Goal: Task Accomplishment & Management: Manage account settings

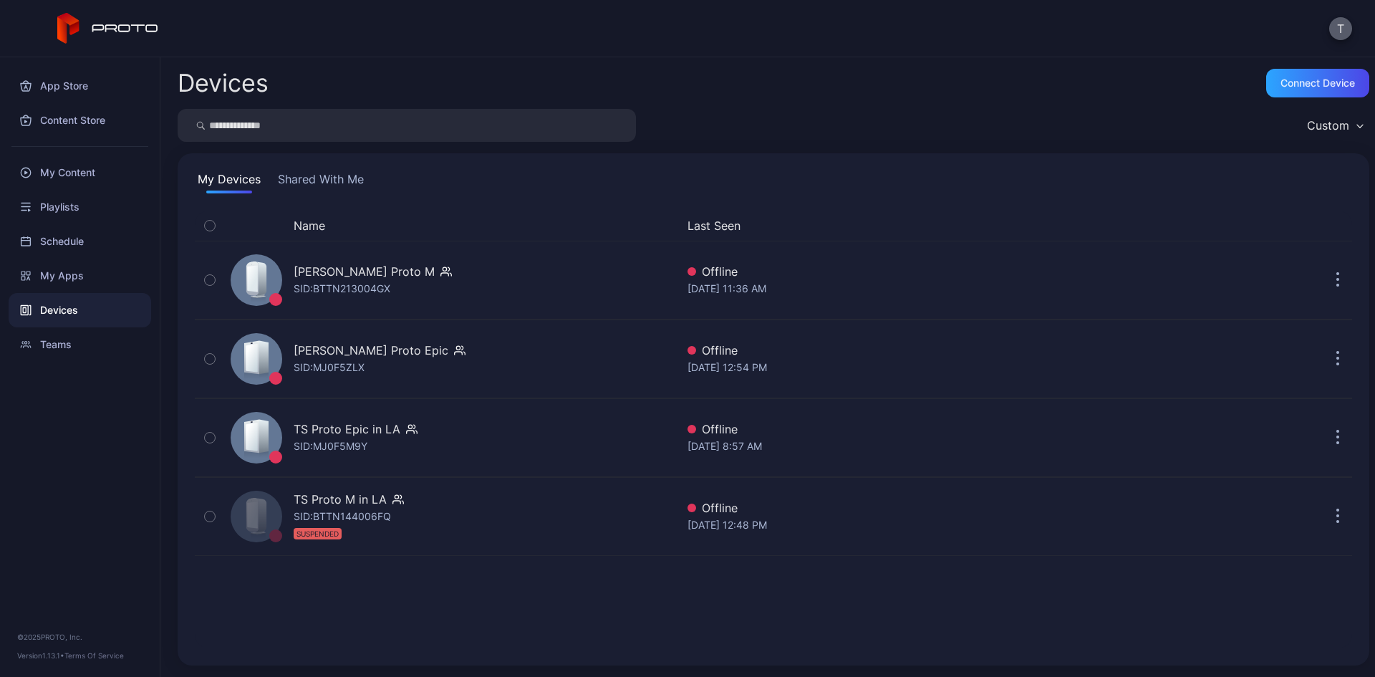
click at [1337, 34] on button "T" at bounding box center [1340, 28] width 23 height 23
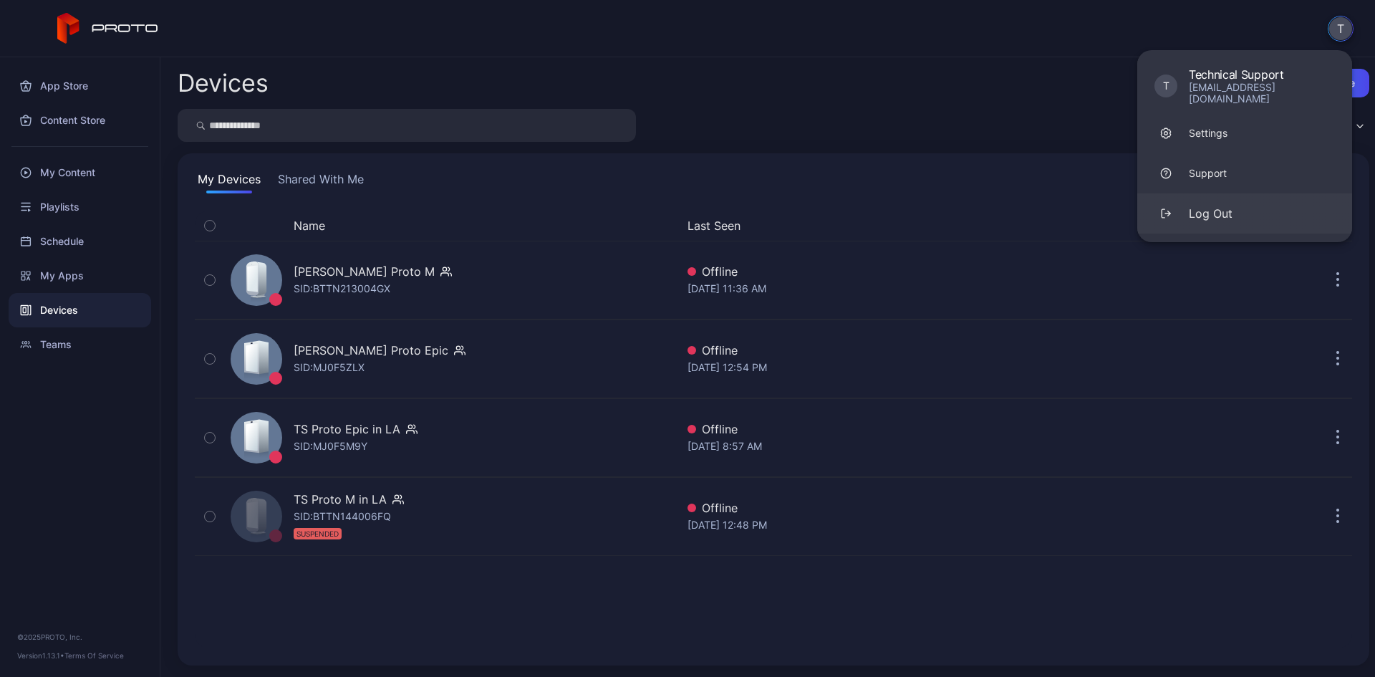
click at [1276, 216] on button "Log Out" at bounding box center [1244, 213] width 215 height 40
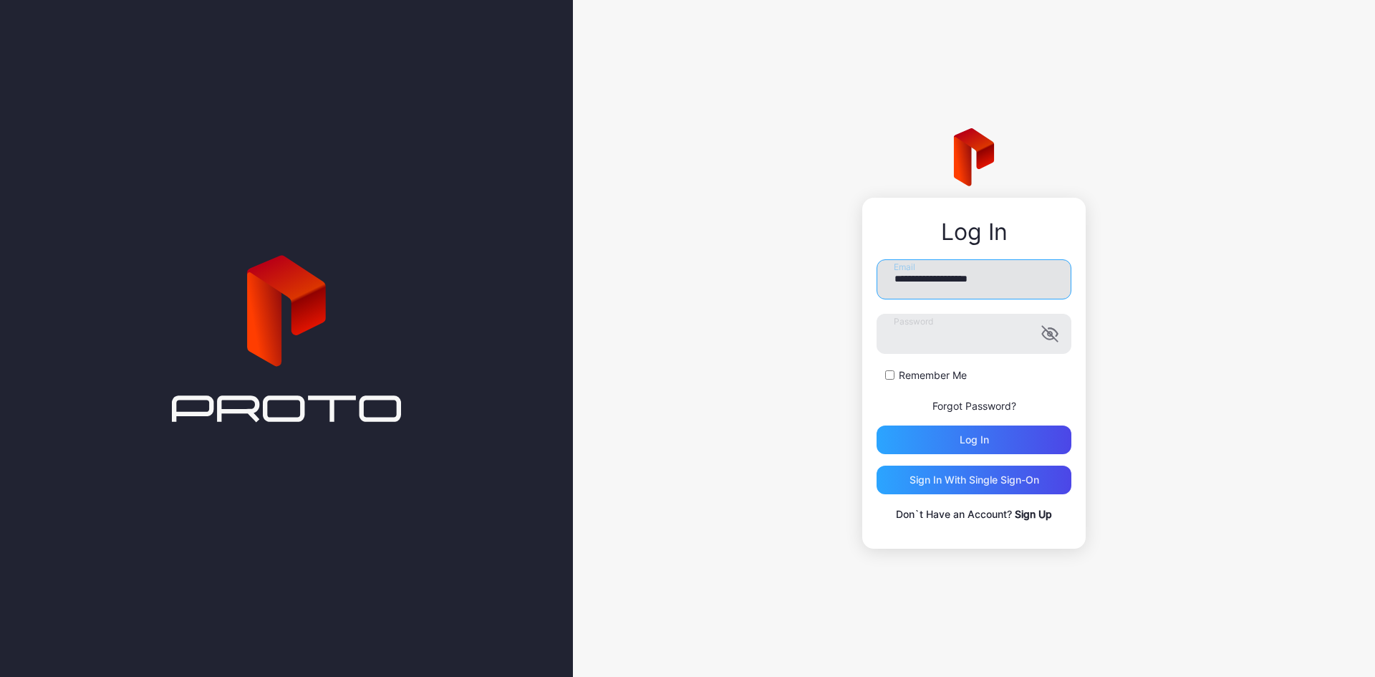
click at [934, 283] on input "**********" at bounding box center [973, 279] width 195 height 40
type input "**********"
click at [934, 445] on div "Log in" at bounding box center [973, 439] width 195 height 29
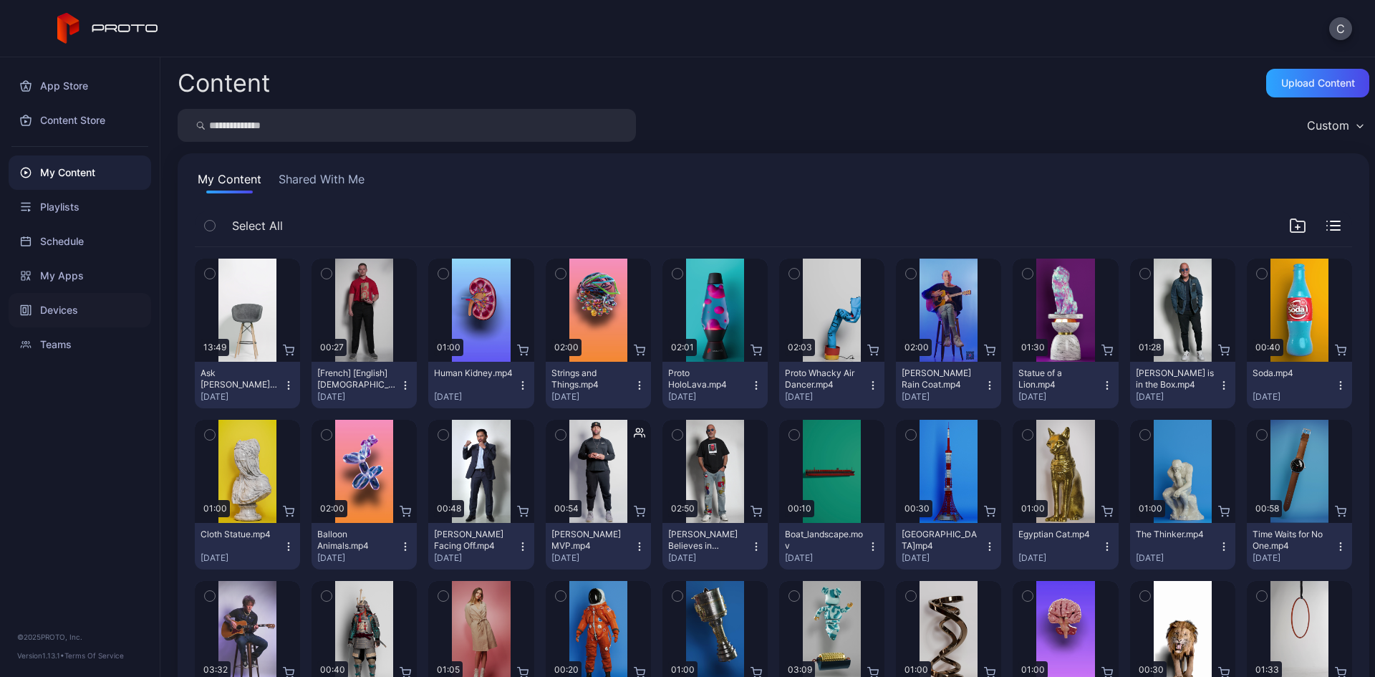
click at [67, 309] on div "Devices" at bounding box center [80, 310] width 142 height 34
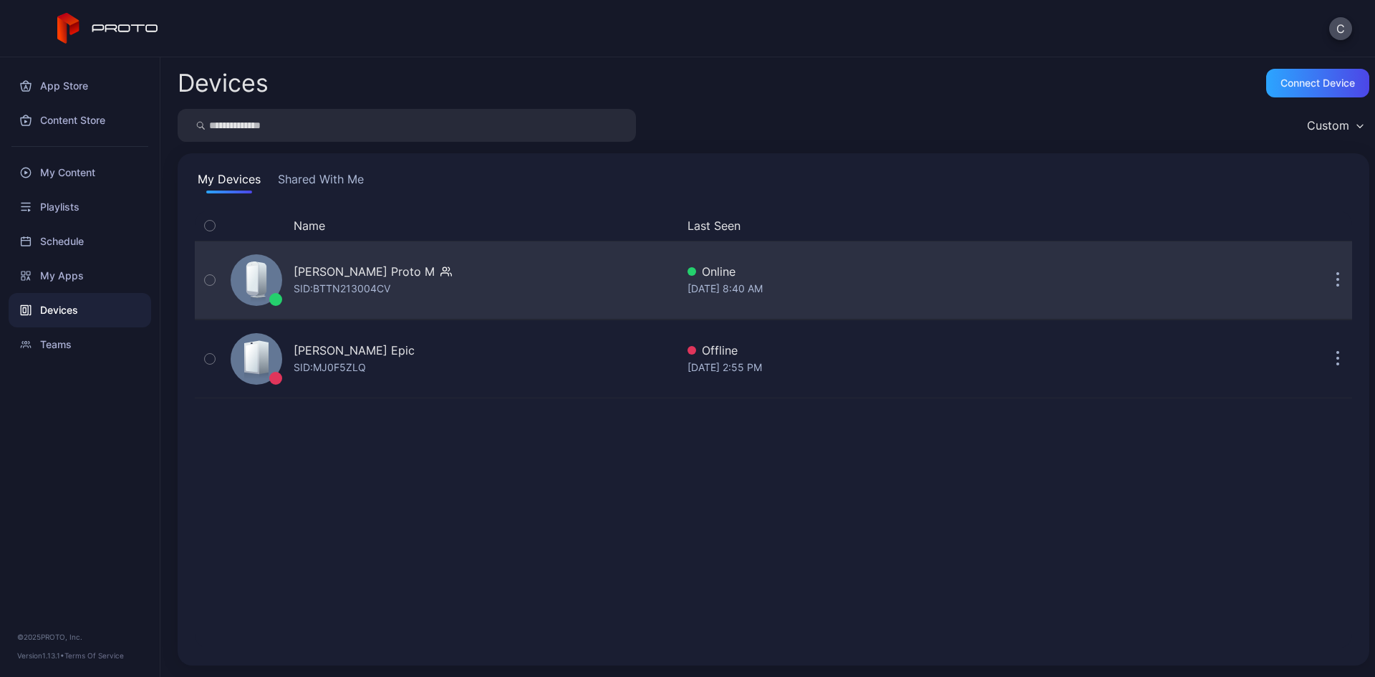
click at [377, 276] on div "[PERSON_NAME] Proto M" at bounding box center [364, 271] width 141 height 17
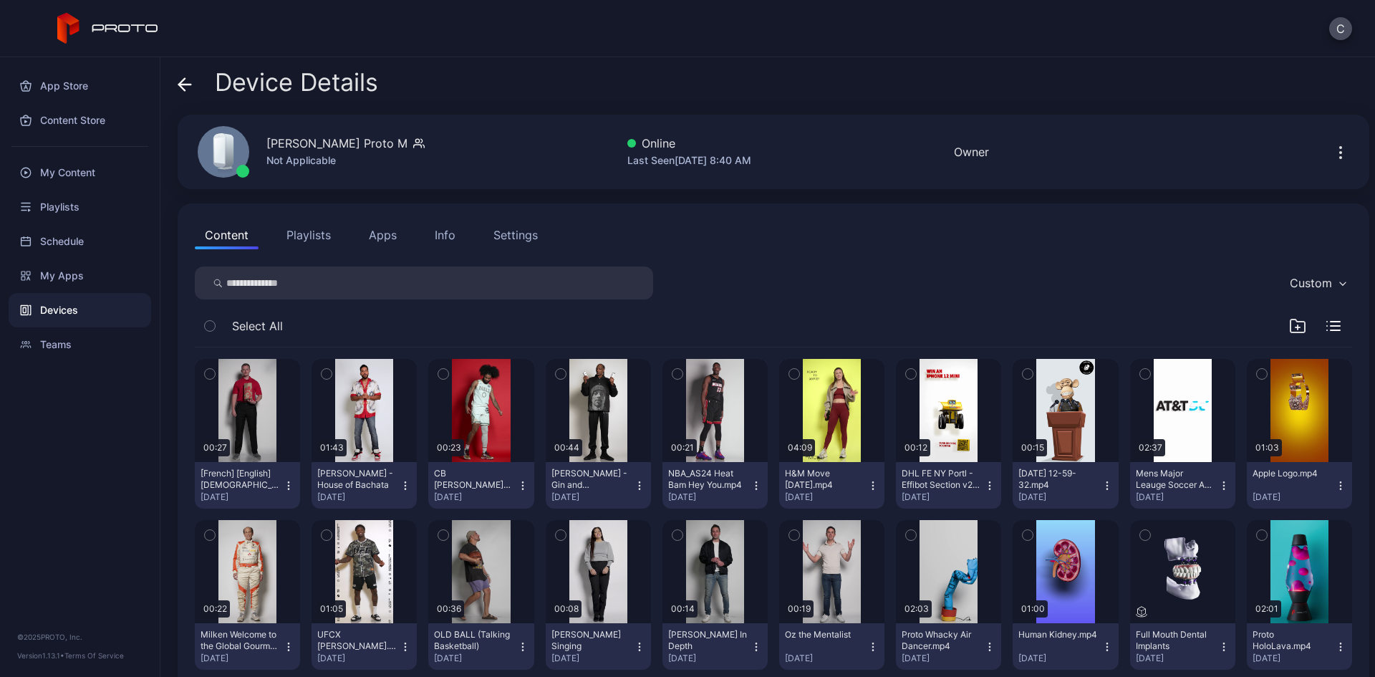
click at [493, 231] on div "Settings" at bounding box center [515, 234] width 44 height 17
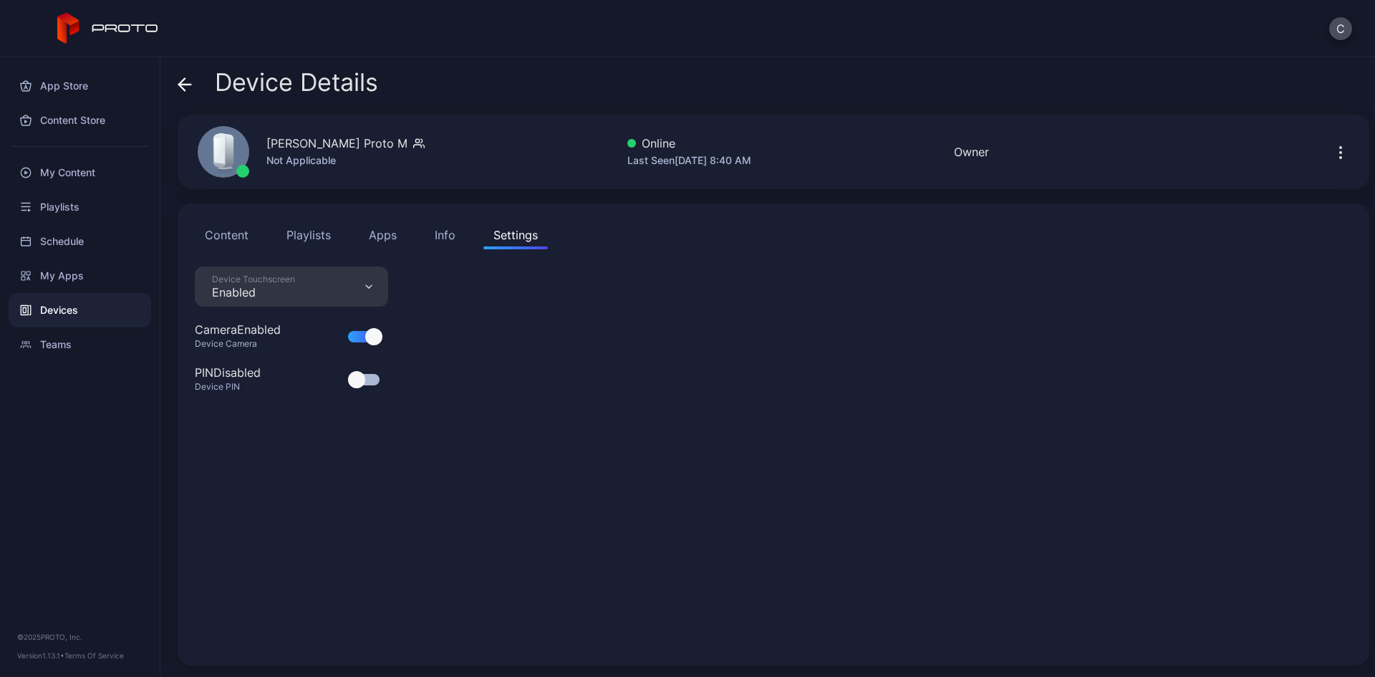
click at [442, 240] on div "Info" at bounding box center [445, 234] width 21 height 17
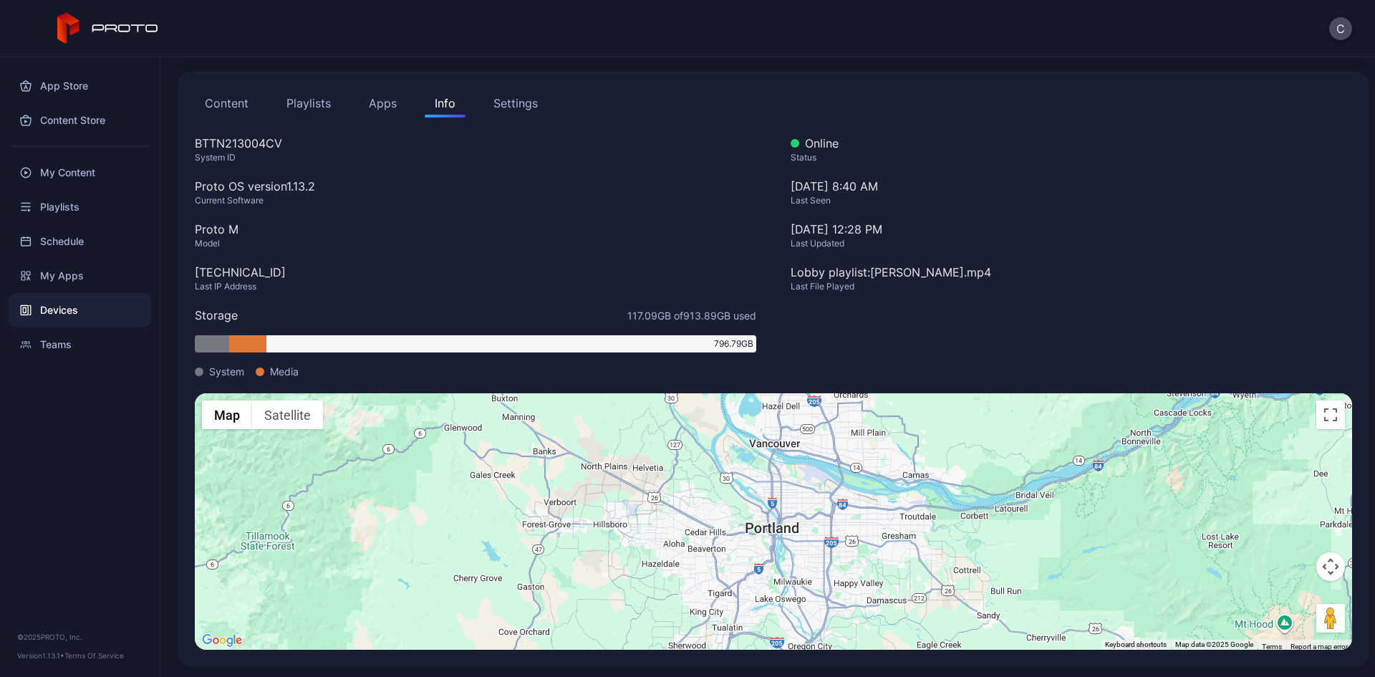
scroll to position [133, 0]
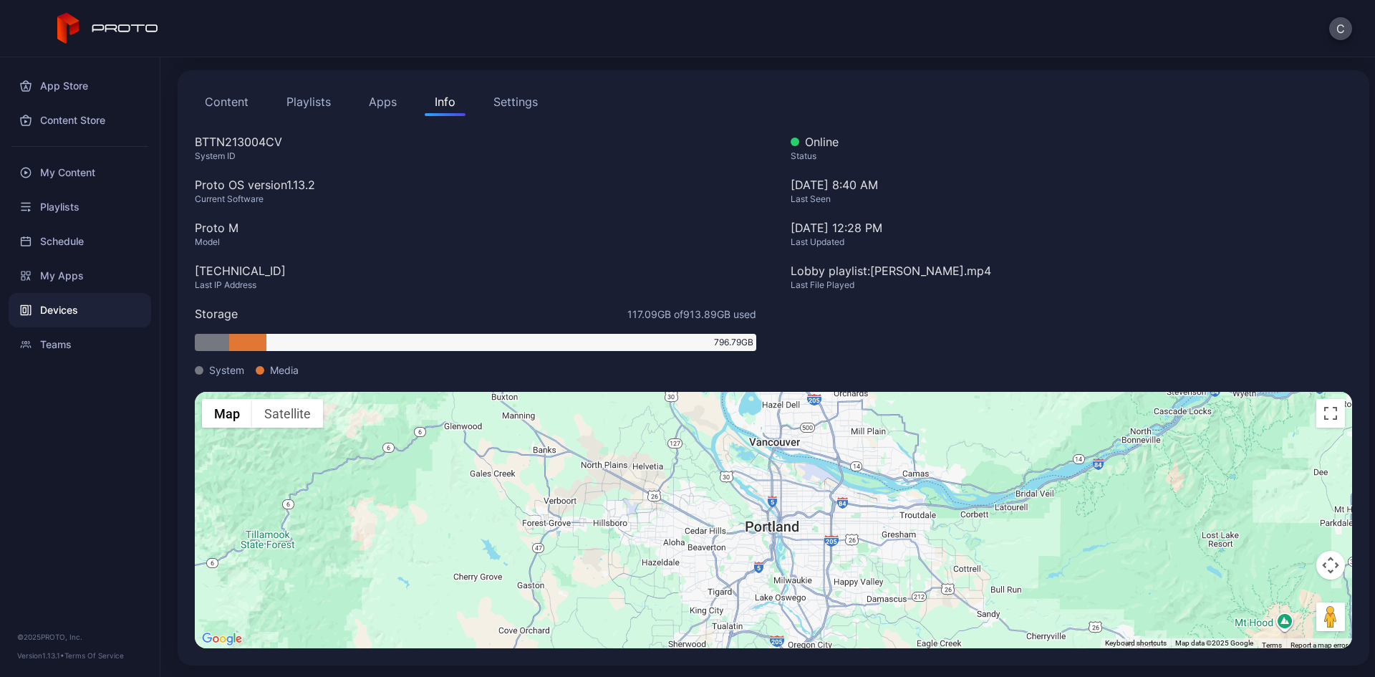
click at [246, 342] on div at bounding box center [247, 342] width 37 height 17
click at [213, 345] on div at bounding box center [212, 342] width 34 height 17
